Goal: Transaction & Acquisition: Purchase product/service

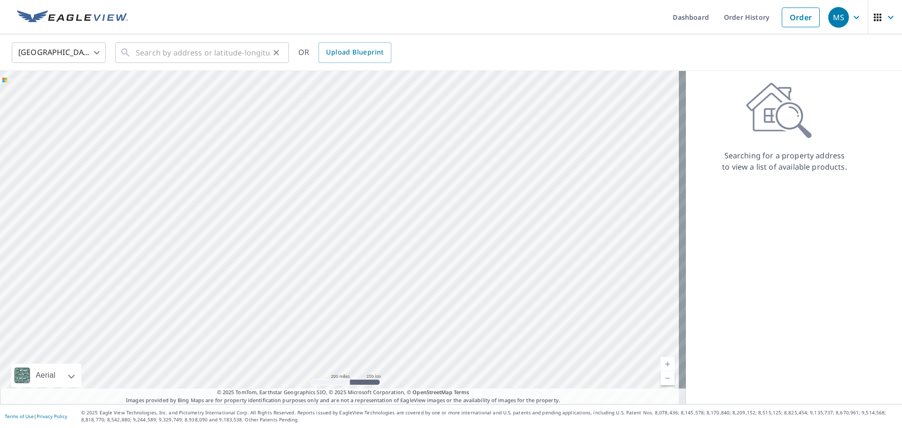
click at [271, 49] on icon "Clear" at bounding box center [275, 52] width 9 height 9
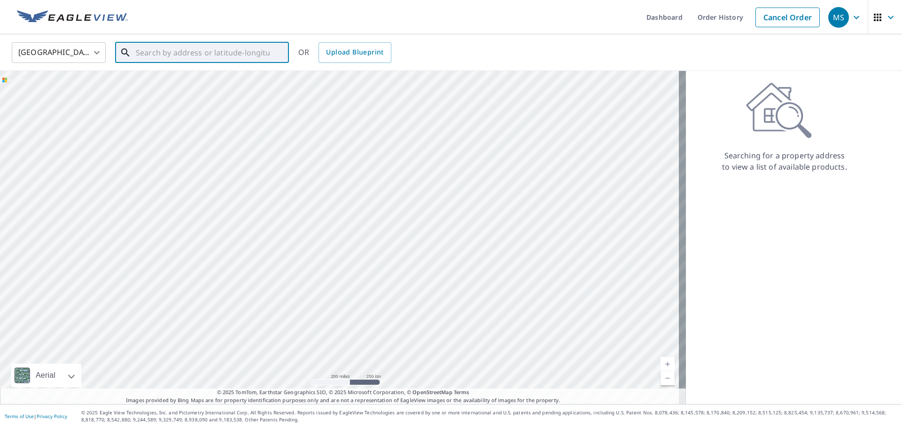
paste input "[STREET_ADDRESS]"
click at [218, 85] on span "[STREET_ADDRESS]" at bounding box center [207, 79] width 147 height 11
type input "[STREET_ADDRESS]"
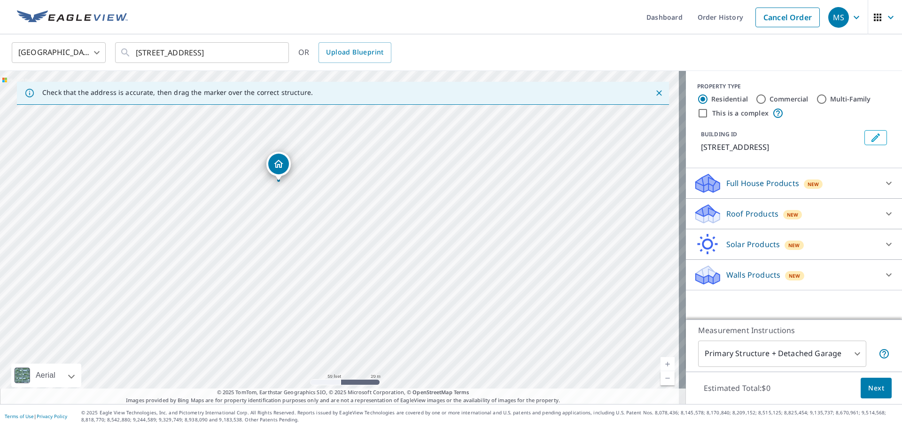
click at [755, 99] on input "Commercial" at bounding box center [760, 98] width 11 height 11
radio input "true"
type input "4"
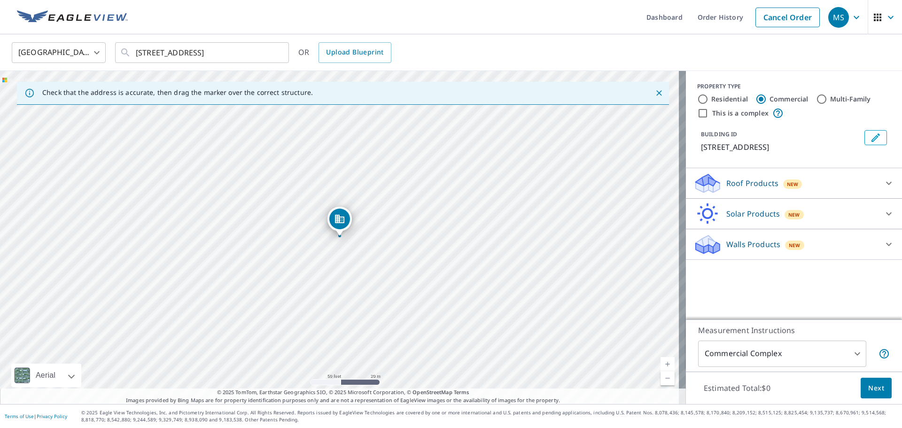
click at [715, 194] on div "Roof Products New" at bounding box center [785, 183] width 184 height 22
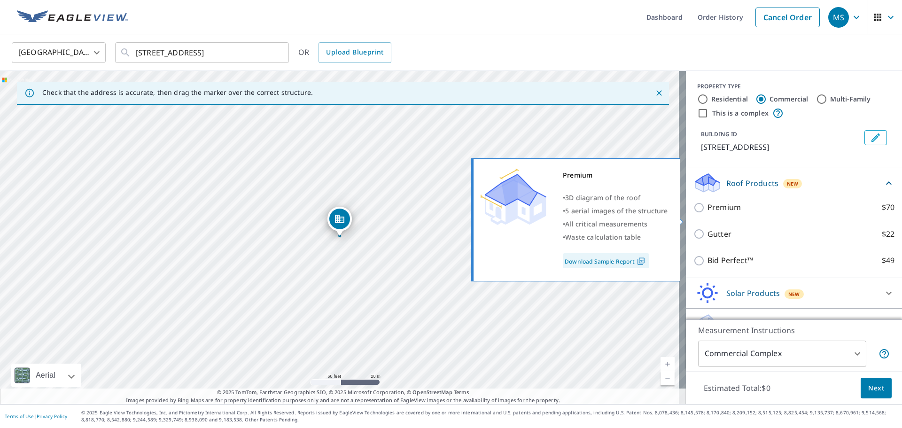
click at [714, 213] on p "Premium" at bounding box center [723, 207] width 33 height 12
click at [707, 213] on input "Premium $70" at bounding box center [700, 207] width 14 height 11
checkbox input "true"
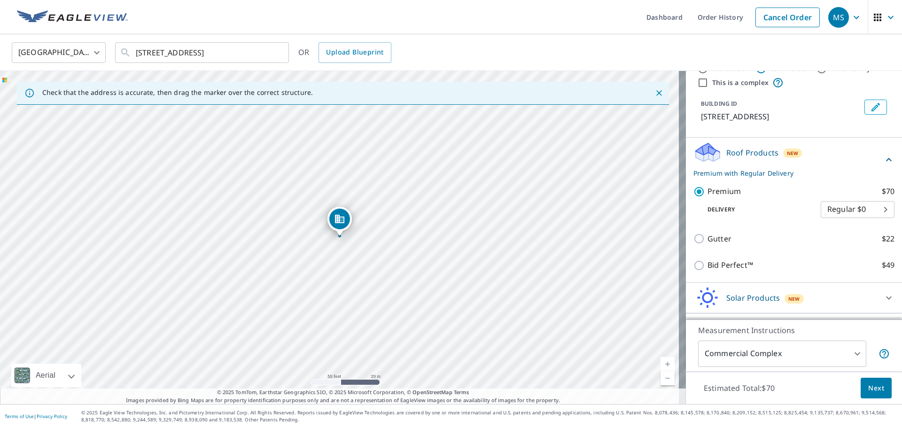
scroll to position [47, 0]
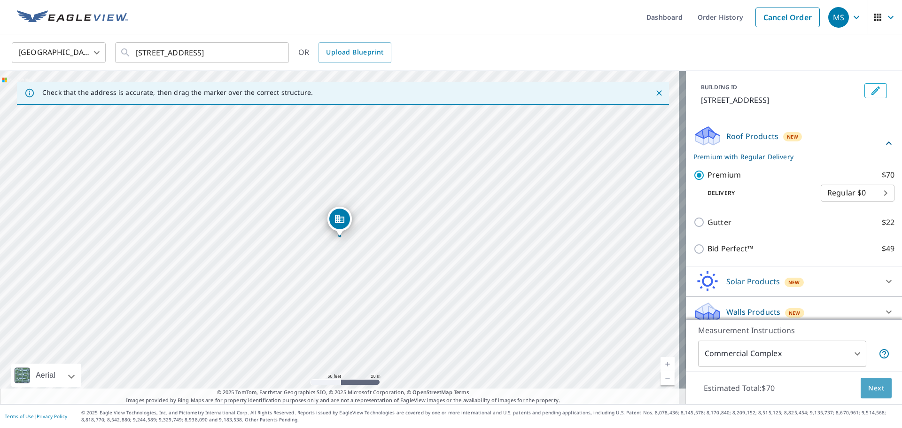
click at [868, 387] on span "Next" at bounding box center [876, 388] width 16 height 12
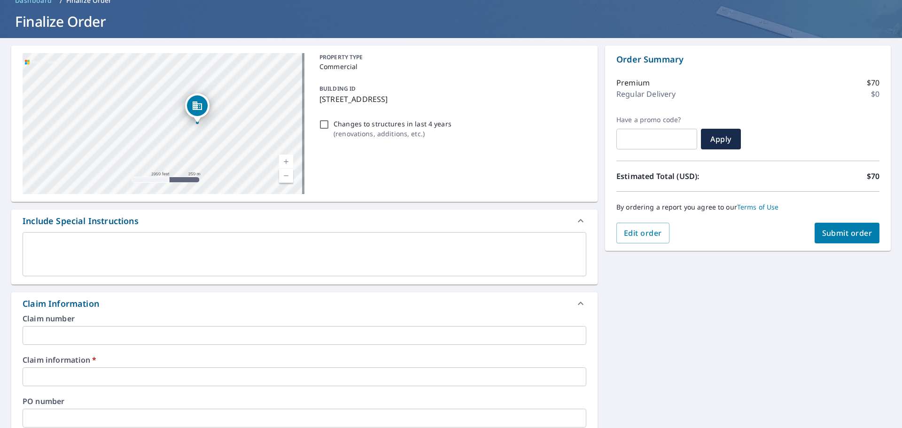
scroll to position [141, 0]
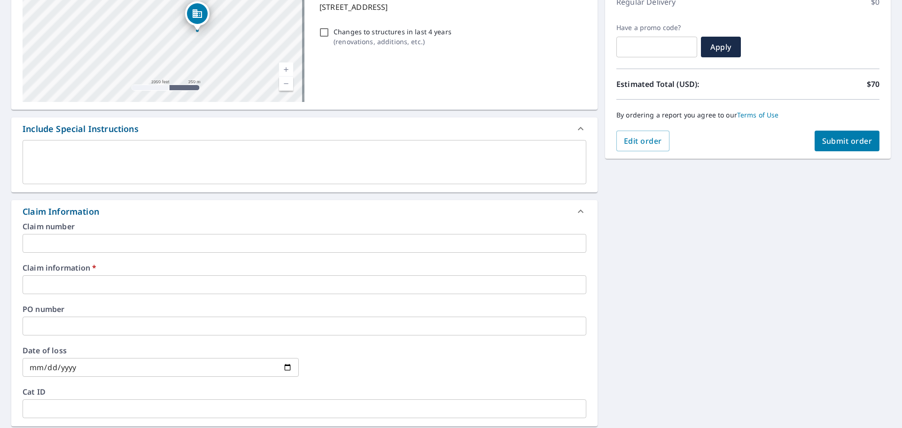
drag, startPoint x: 78, startPoint y: 279, endPoint x: 89, endPoint y: 280, distance: 10.8
click at [78, 279] on input "text" at bounding box center [305, 284] width 564 height 19
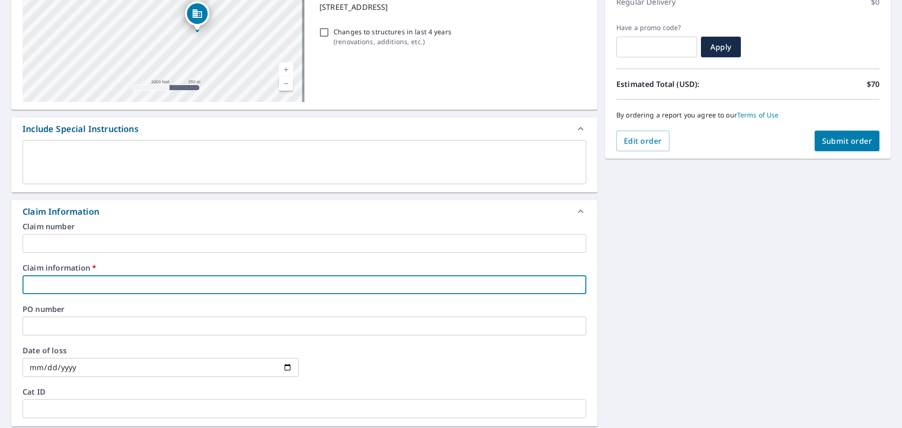
type input "P"
checkbox input "true"
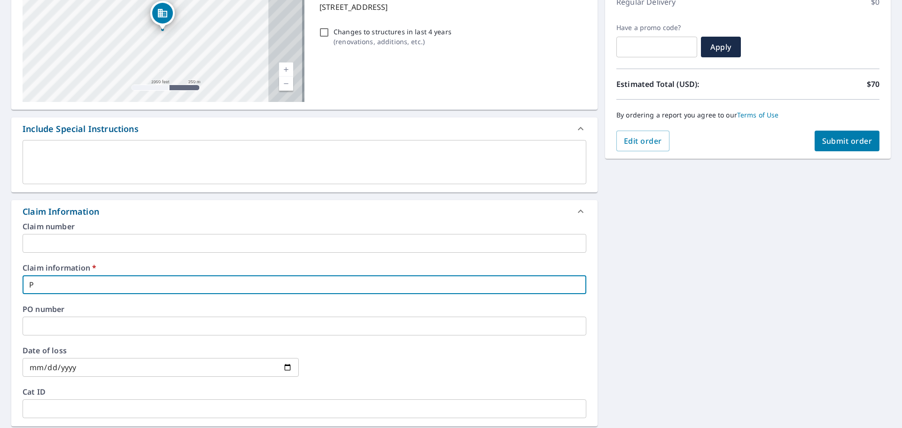
type input "Pl"
checkbox input "true"
type input "Pla"
checkbox input "true"
type input "Plat"
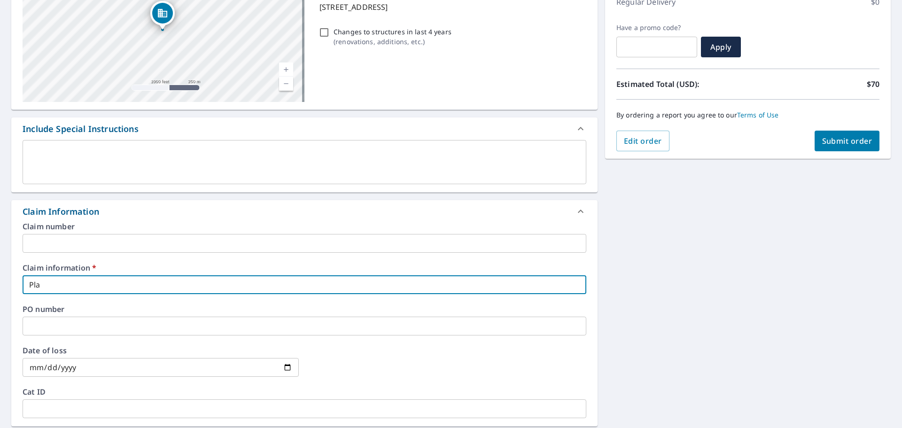
checkbox input "true"
type input "Plata"
checkbox input "true"
type input "Plata"
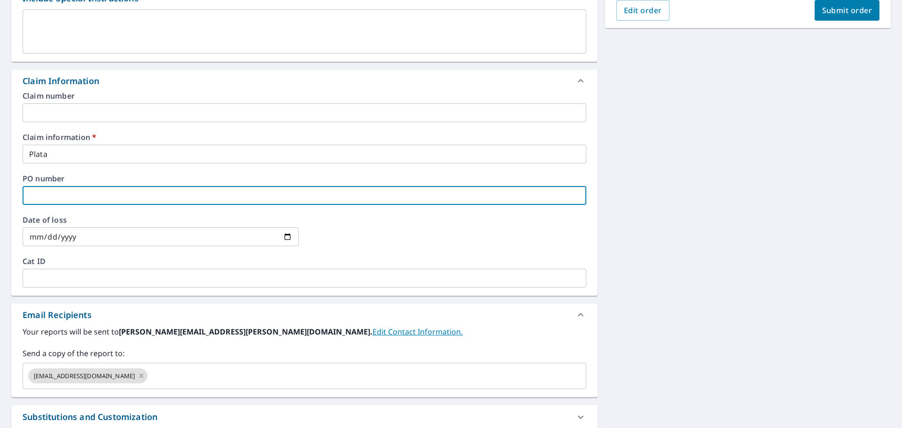
scroll to position [282, 0]
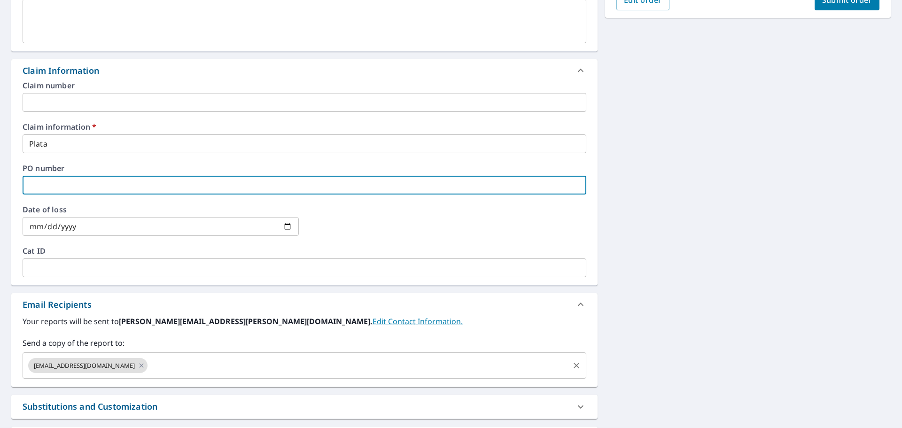
click at [174, 369] on input "text" at bounding box center [358, 365] width 419 height 18
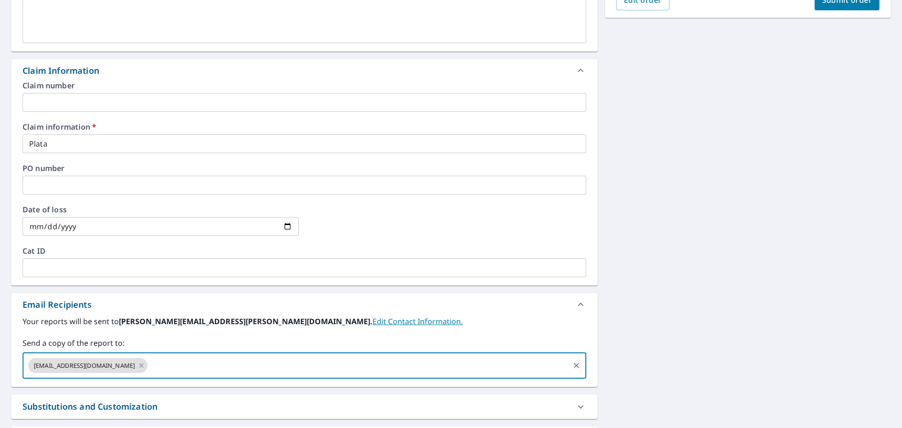
checkbox input "true"
type input "[PERSON_NAME][EMAIL_ADDRESS][PERSON_NAME][DOMAIN_NAME]"
checkbox input "true"
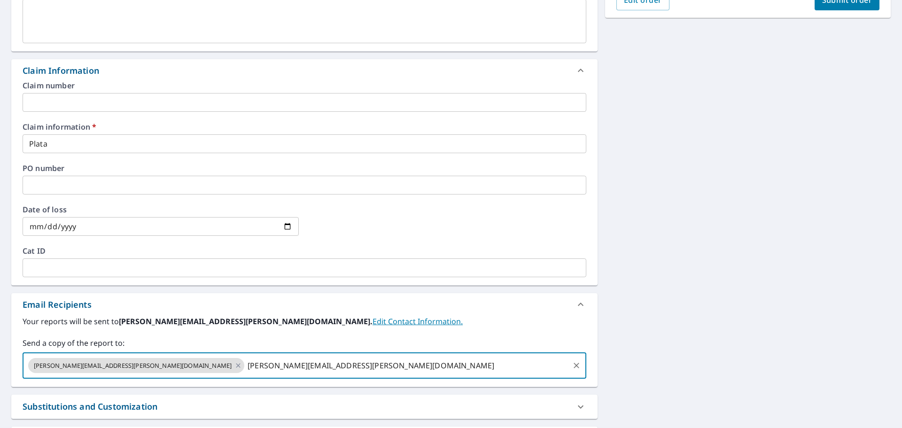
type input "[PERSON_NAME][EMAIL_ADDRESS][PERSON_NAME][DOMAIN_NAME]"
click at [372, 317] on link "Edit Contact Information." at bounding box center [417, 321] width 90 height 10
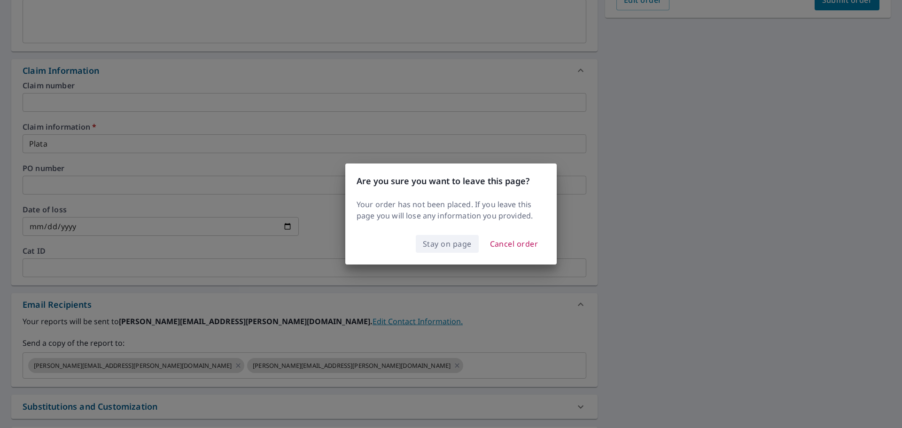
click at [442, 244] on span "Stay on page" at bounding box center [447, 243] width 49 height 13
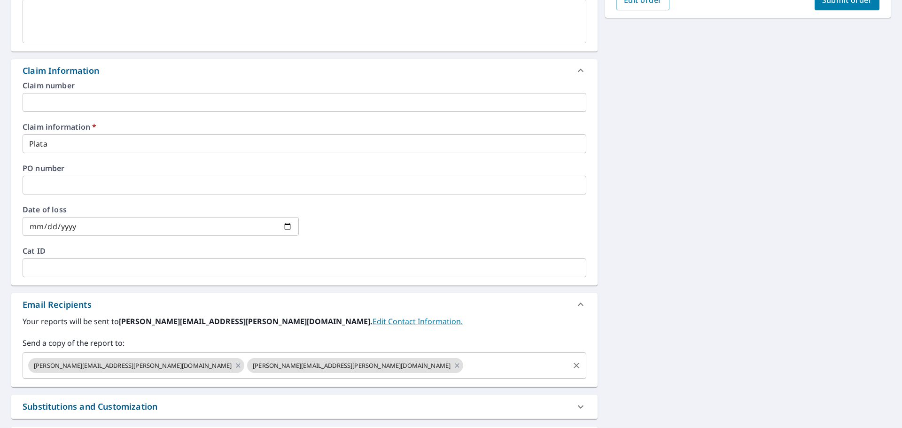
click at [464, 366] on input "text" at bounding box center [515, 365] width 103 height 18
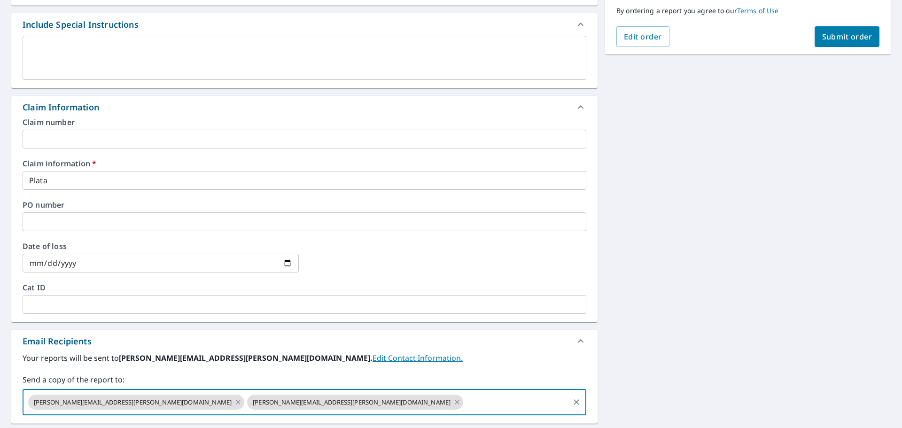
scroll to position [94, 0]
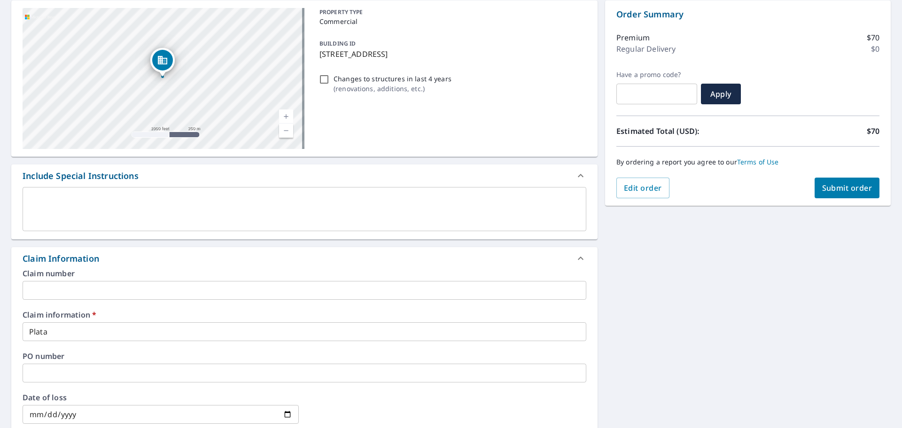
click at [838, 198] on button "Submit order" at bounding box center [846, 188] width 65 height 21
checkbox input "true"
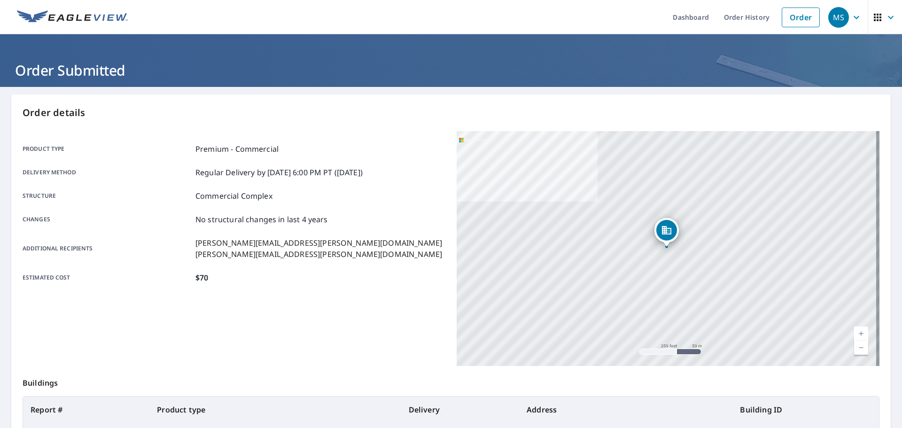
click at [848, 23] on span "MS" at bounding box center [846, 17] width 36 height 23
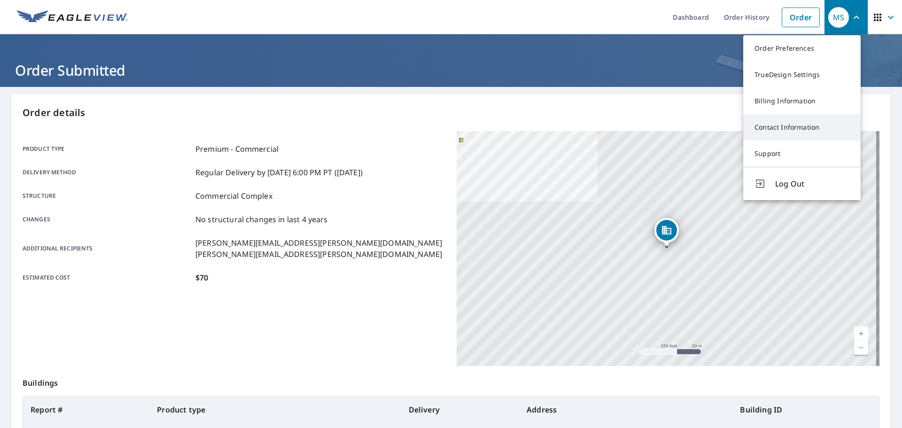
click at [788, 125] on link "Contact Information" at bounding box center [801, 127] width 117 height 26
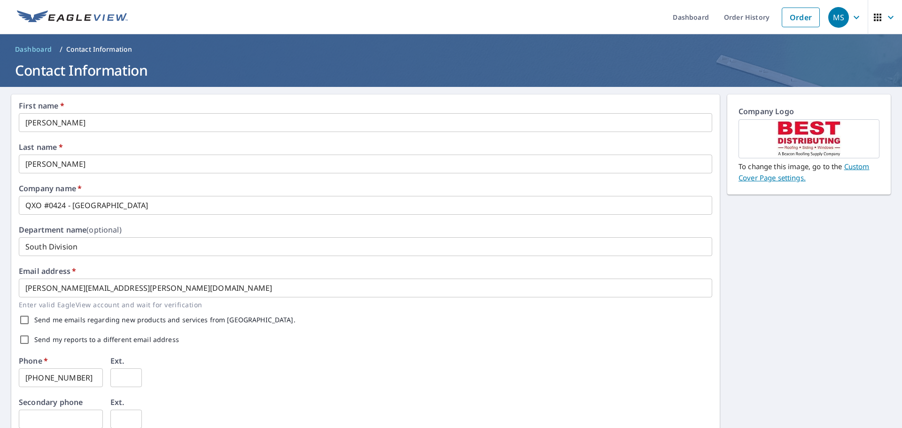
click at [844, 23] on span "MS" at bounding box center [846, 17] width 36 height 23
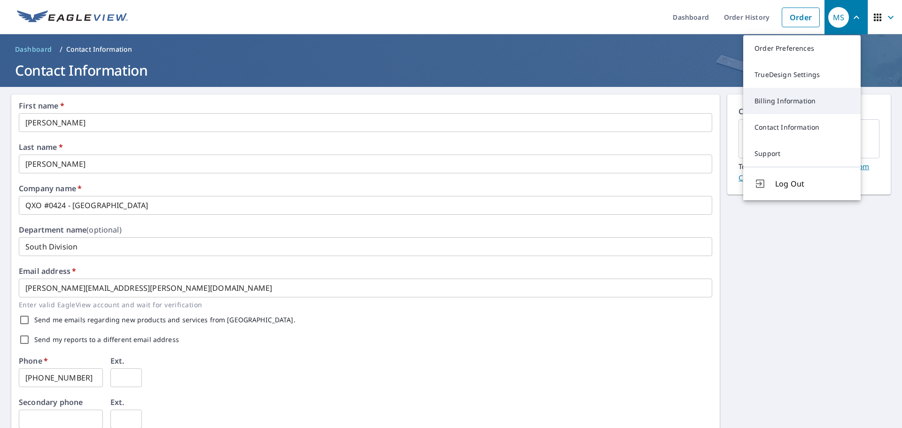
click at [807, 106] on link "Billing Information" at bounding box center [801, 101] width 117 height 26
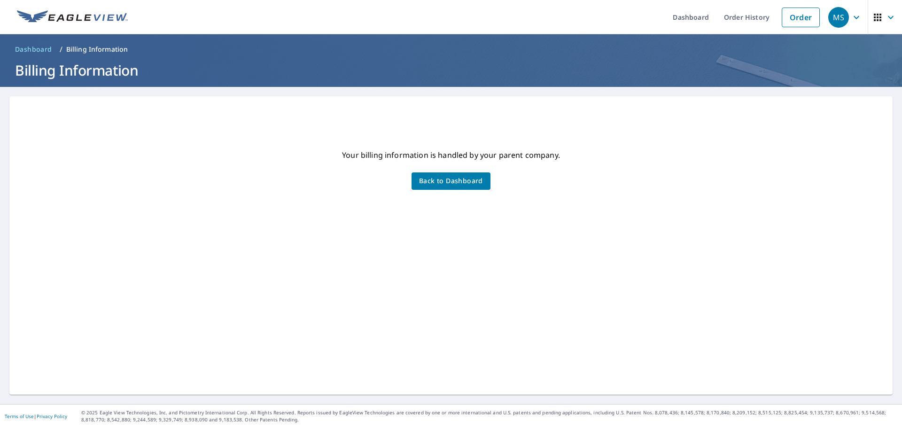
click at [845, 23] on span "MS" at bounding box center [846, 17] width 36 height 23
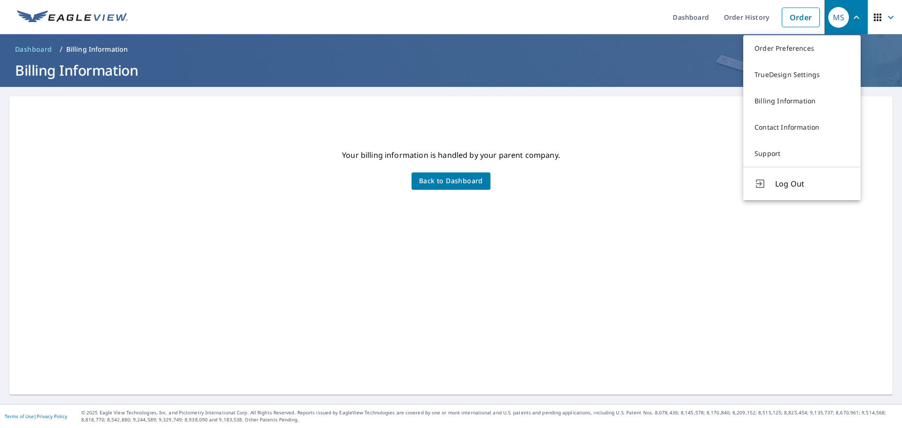
click at [809, 49] on link "Order Preferences" at bounding box center [801, 48] width 117 height 26
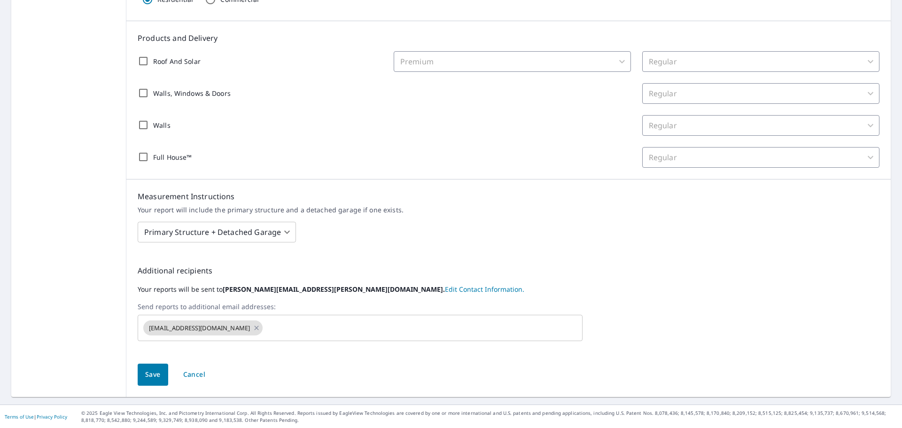
scroll to position [191, 0]
click at [445, 286] on link "Edit Contact Information." at bounding box center [484, 288] width 79 height 9
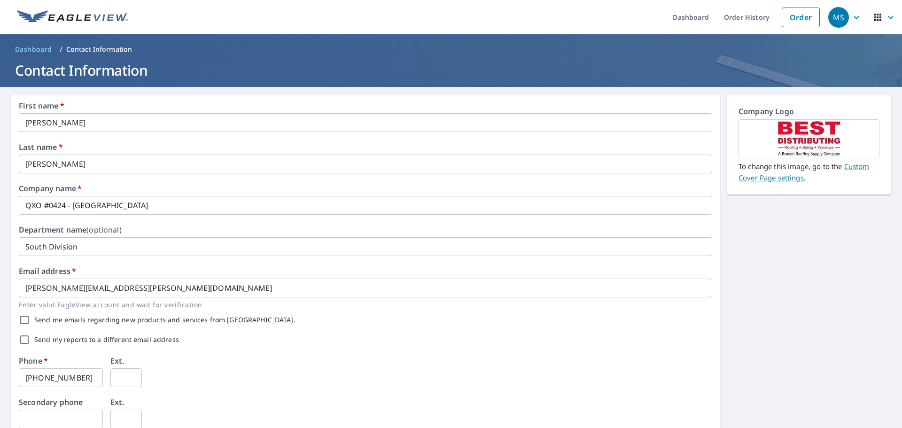
click at [855, 162] on link "Custom Cover Page settings." at bounding box center [803, 172] width 131 height 21
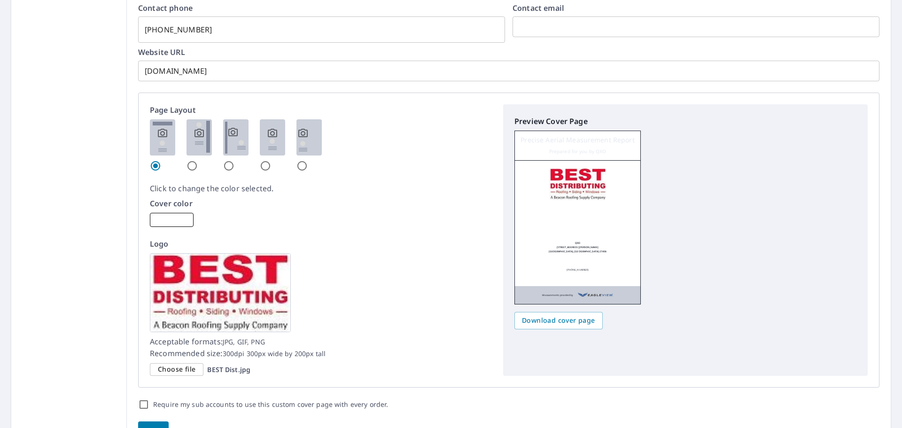
scroll to position [470, 0]
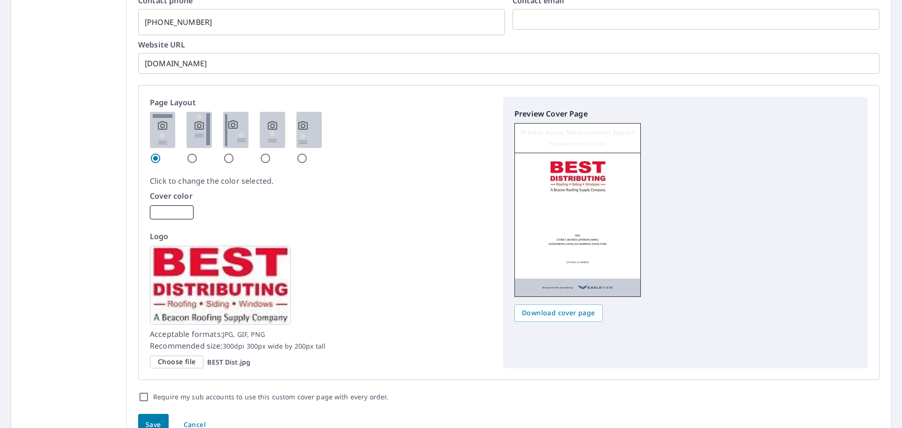
click at [184, 363] on span "Choose file" at bounding box center [177, 362] width 38 height 12
click at [0, 0] on input "Choose file BEST Dist.jpg" at bounding box center [0, 0] width 0 height 0
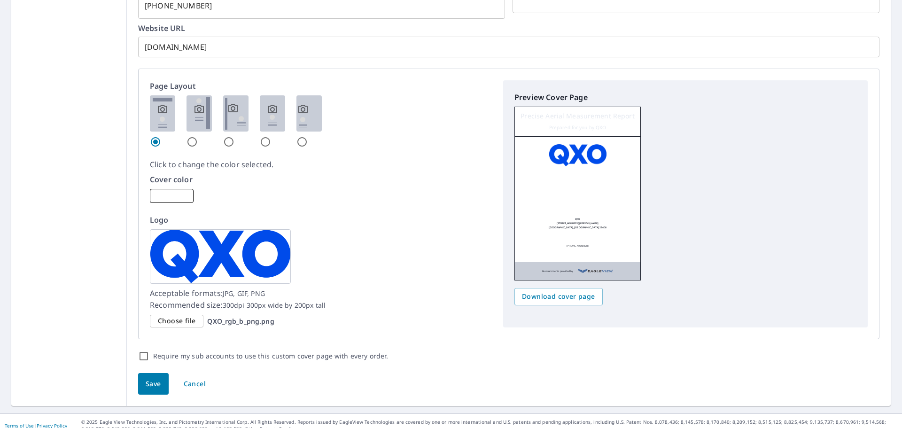
scroll to position [495, 0]
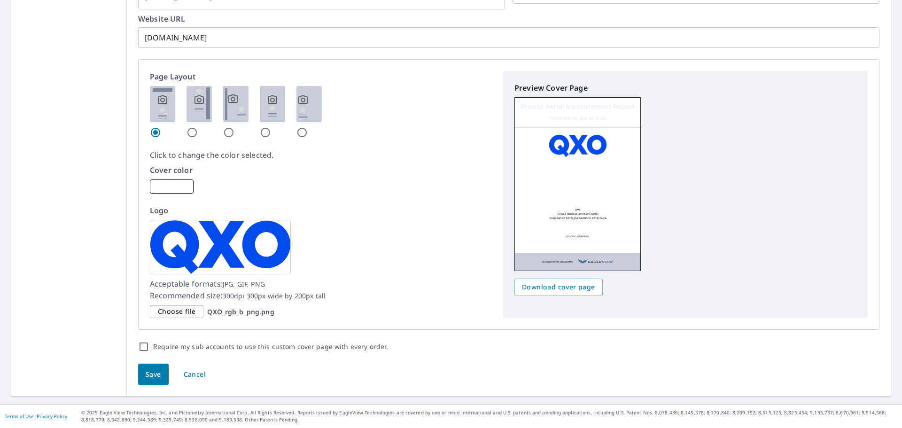
click at [147, 379] on span "Save" at bounding box center [153, 375] width 15 height 12
checkbox input "true"
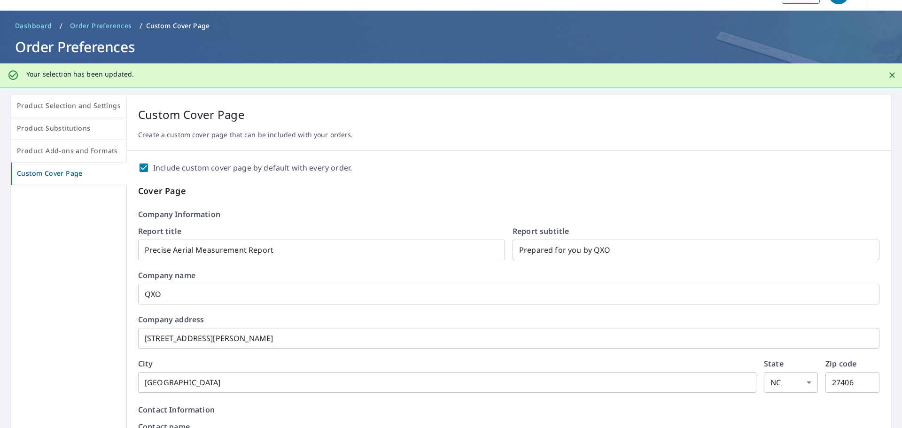
scroll to position [0, 0]
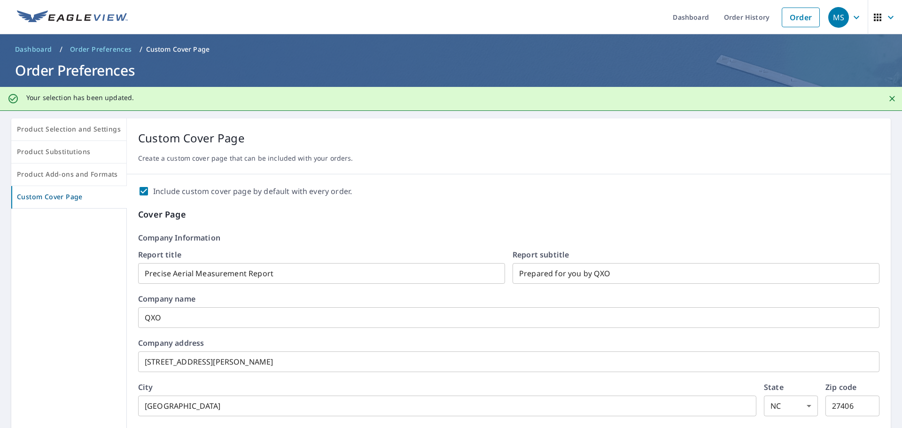
click at [828, 23] on div "MS" at bounding box center [838, 17] width 21 height 21
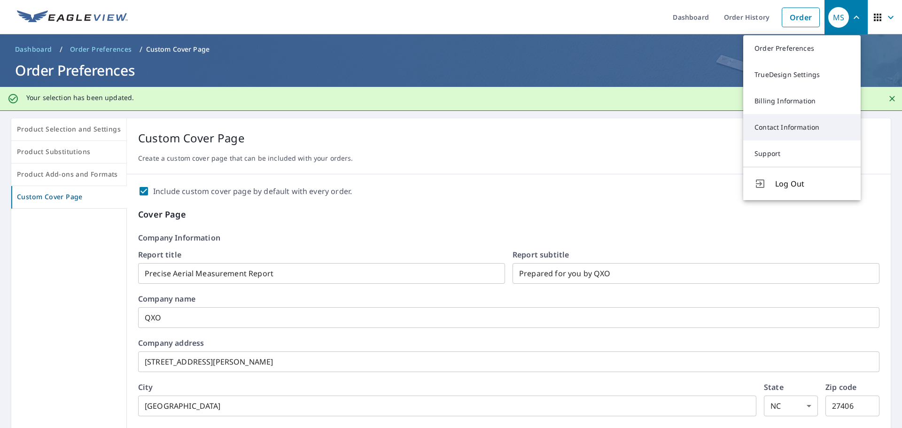
click at [762, 130] on link "Contact Information" at bounding box center [801, 127] width 117 height 26
